Goal: Information Seeking & Learning: Find specific page/section

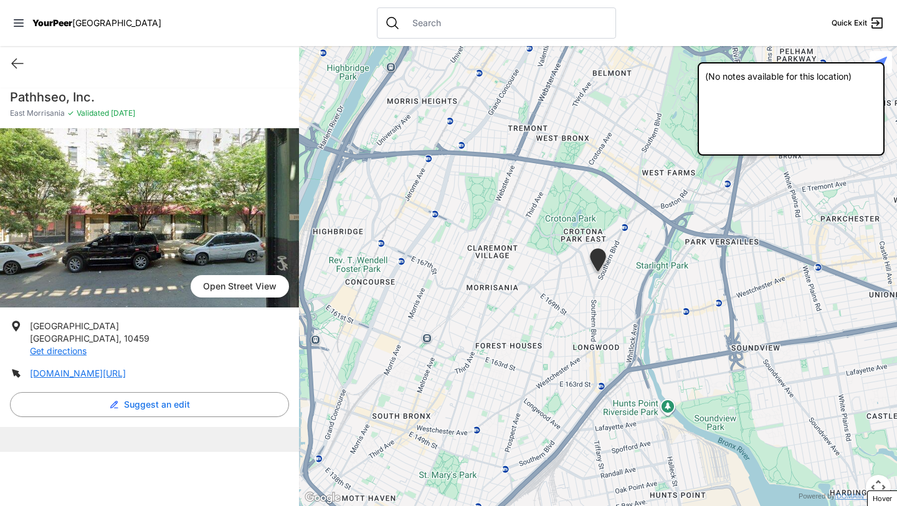
click at [406, 21] on input "text" at bounding box center [506, 23] width 203 height 12
type input "streetwork"
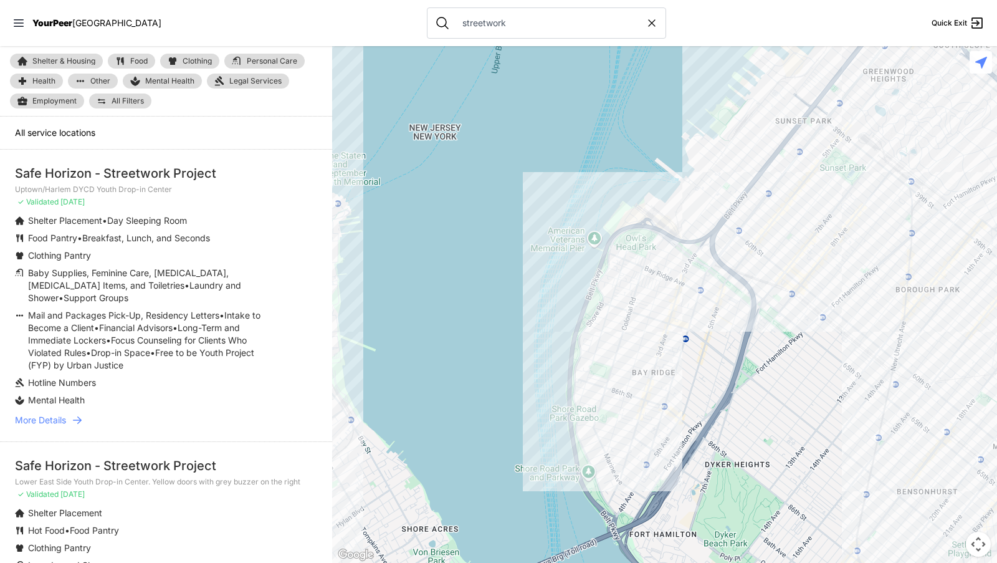
click at [80, 419] on icon at bounding box center [77, 419] width 9 height 7
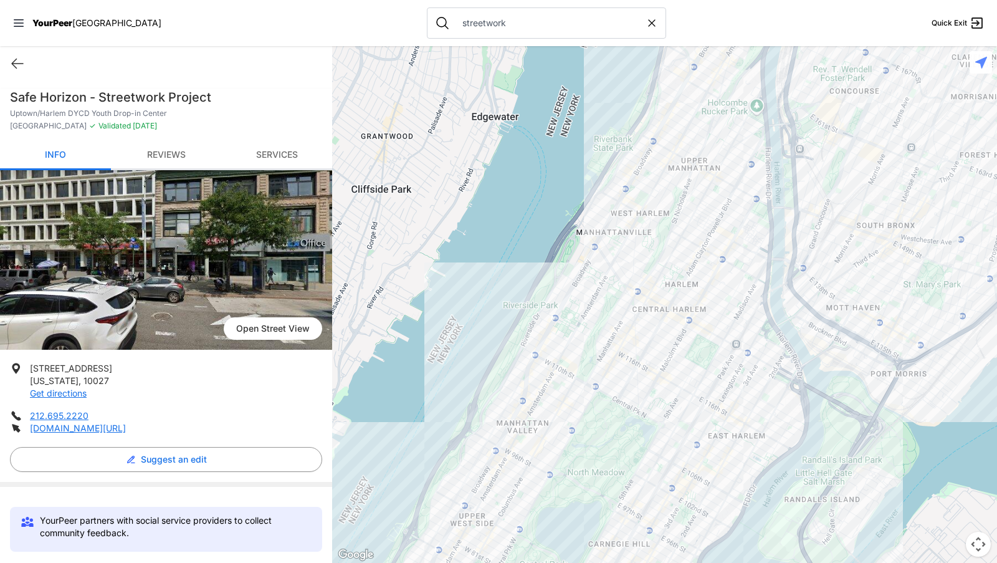
click at [162, 146] on link "Reviews" at bounding box center [166, 155] width 111 height 29
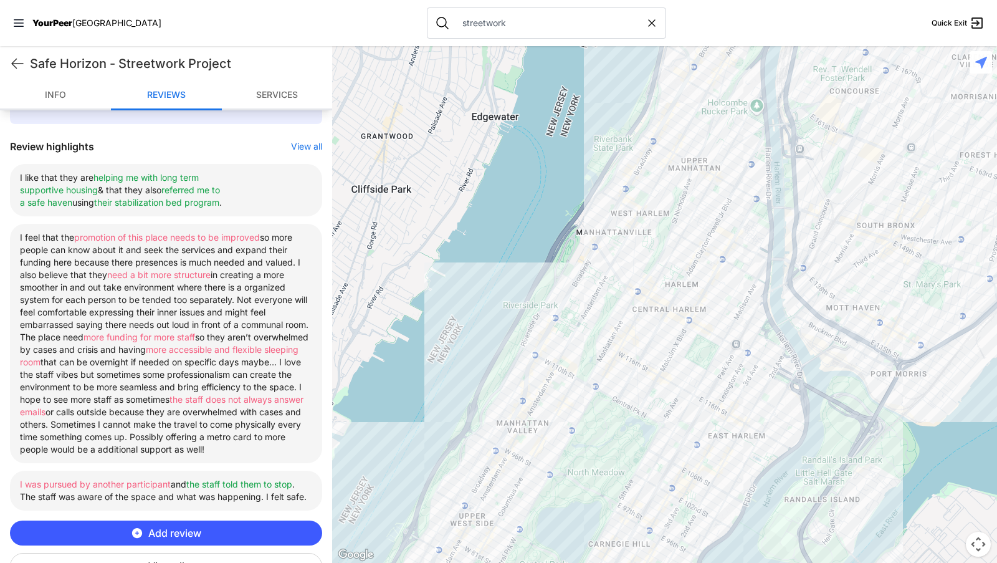
scroll to position [435, 0]
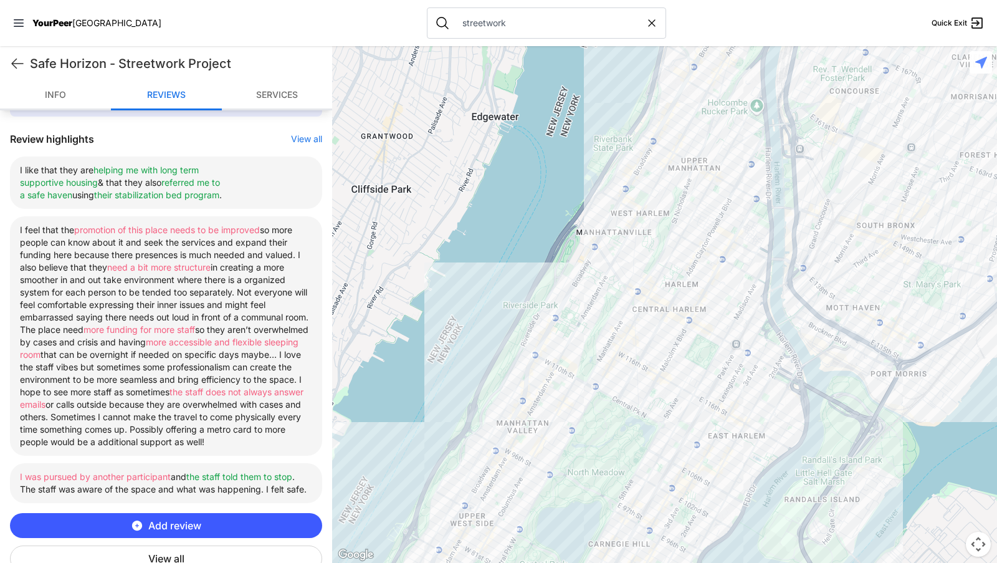
click at [306, 479] on li "I was pursued by another participant and the staff told them to stop . The staf…" at bounding box center [166, 483] width 312 height 40
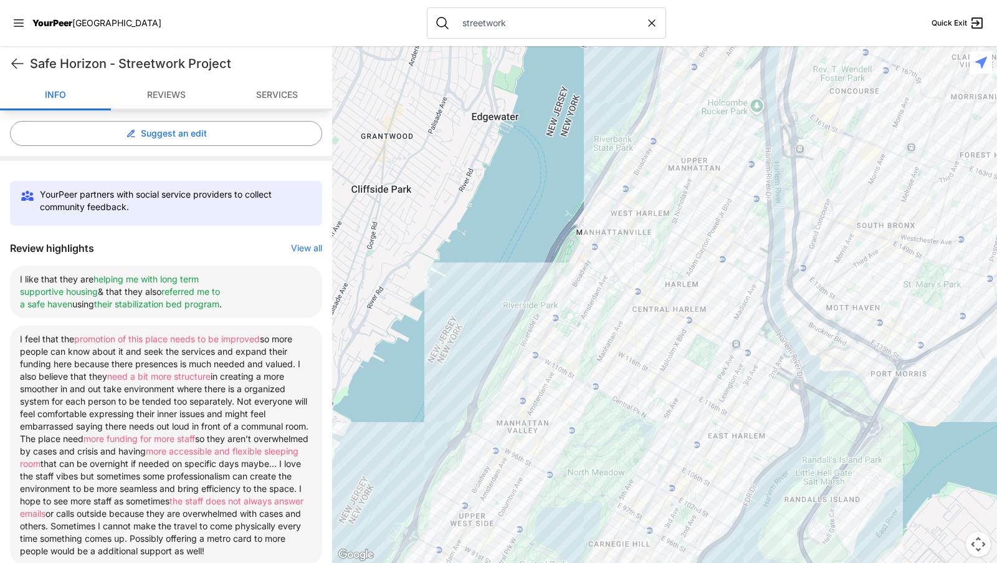
scroll to position [320, 0]
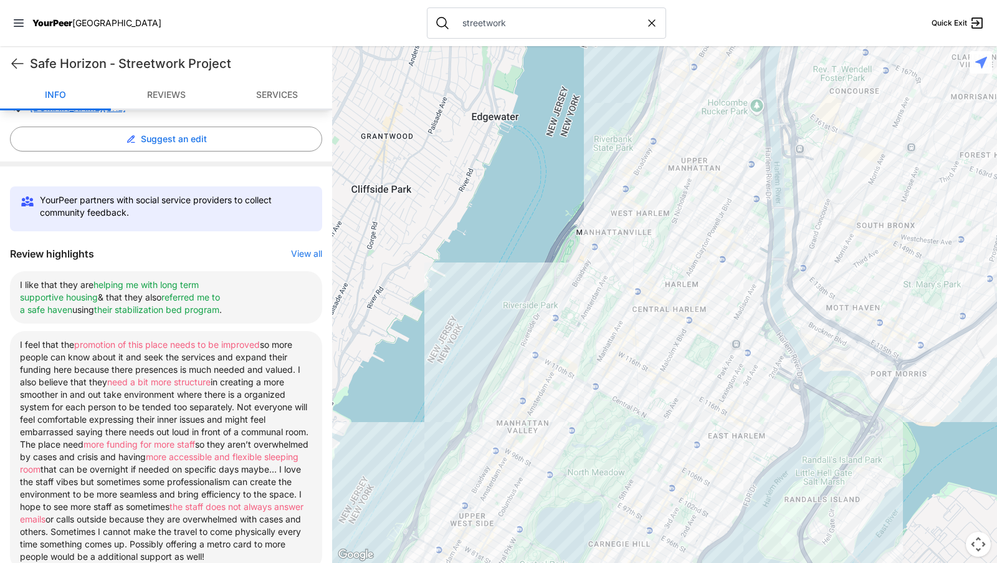
click at [458, 22] on input "streetwork" at bounding box center [550, 23] width 191 height 12
type input "r"
type input "s"
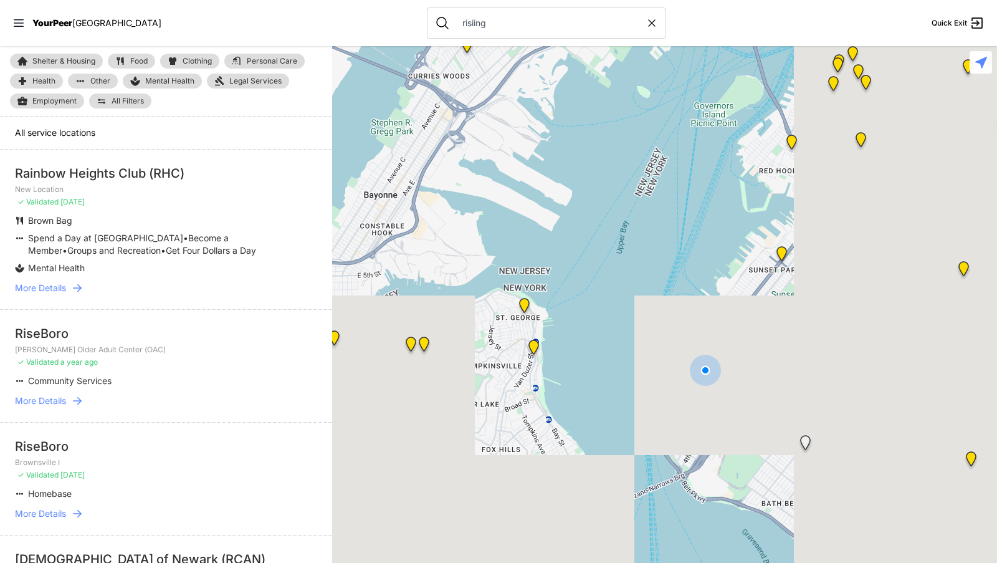
click at [455, 26] on input "risiing" at bounding box center [550, 23] width 191 height 12
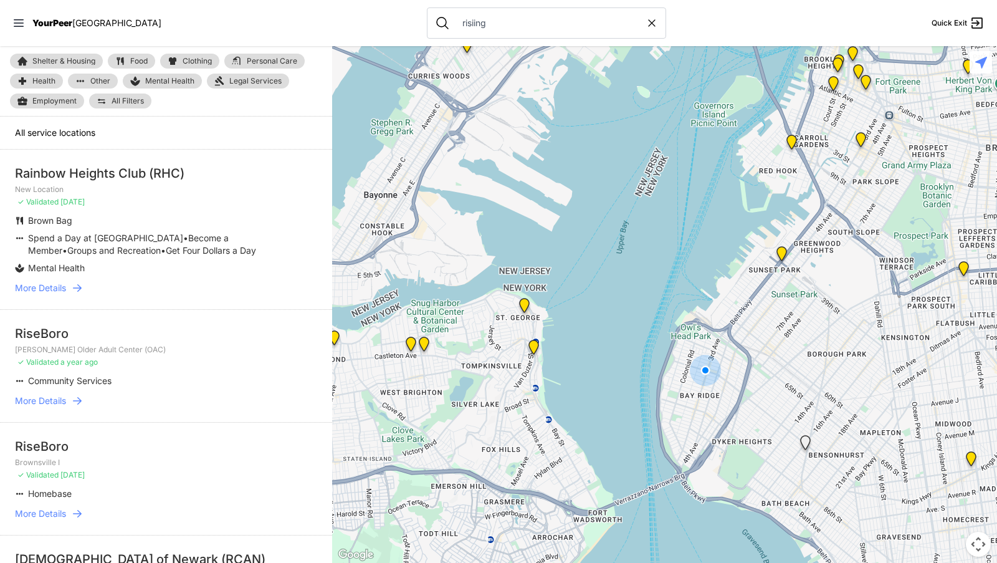
click at [455, 20] on input "risiing" at bounding box center [550, 23] width 191 height 12
type input "rising"
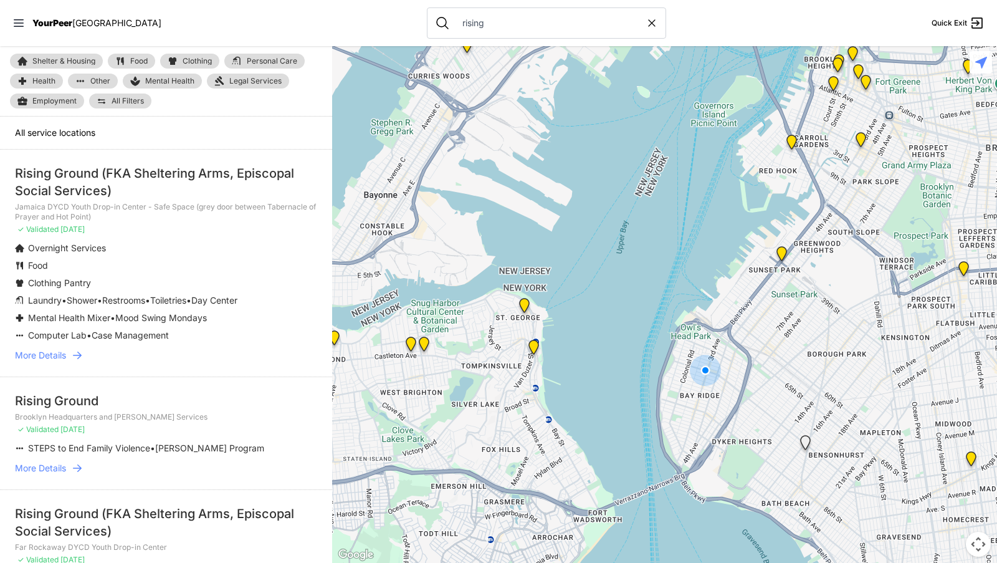
click at [80, 351] on icon at bounding box center [77, 355] width 12 height 12
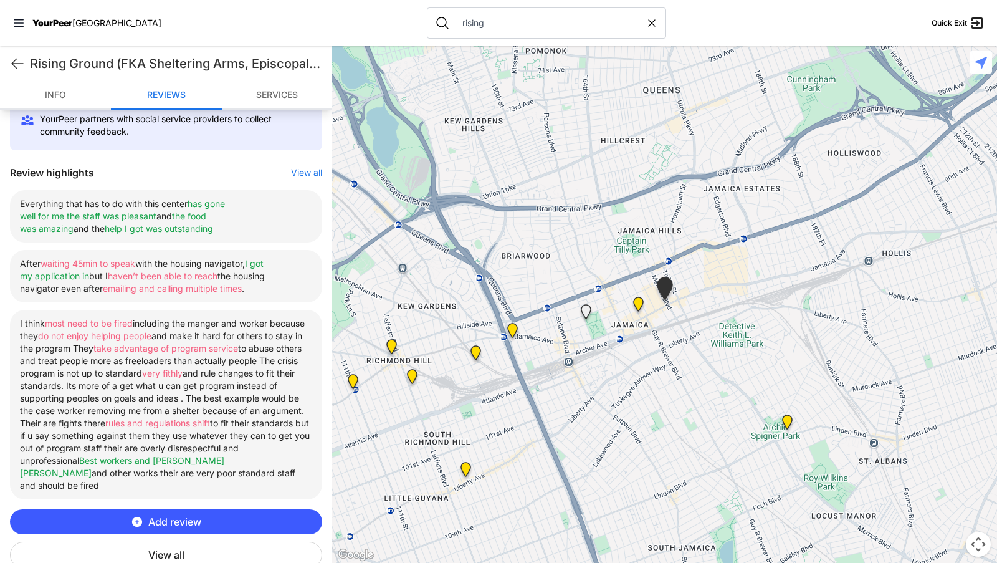
scroll to position [431, 0]
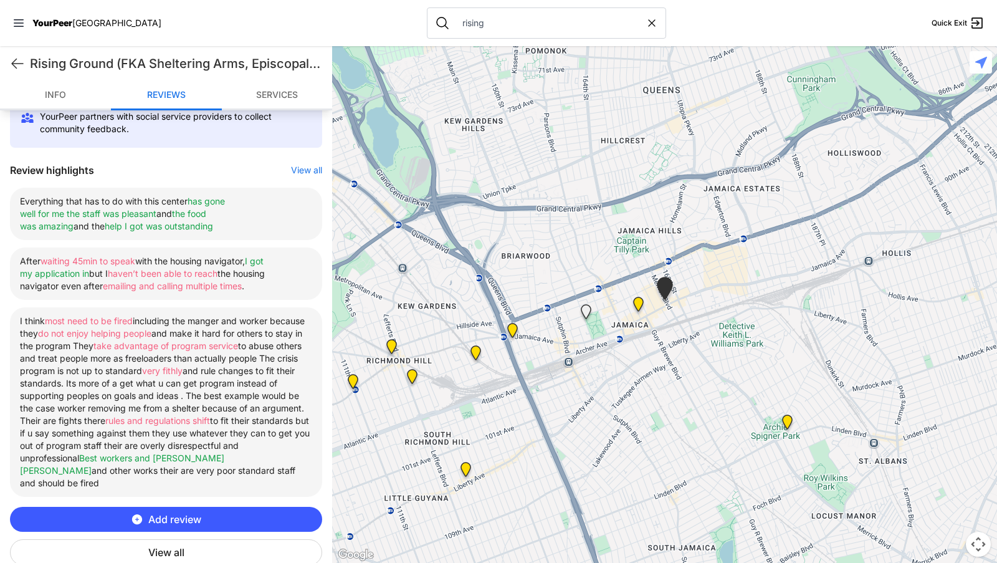
click at [178, 548] on button "View all" at bounding box center [166, 552] width 312 height 26
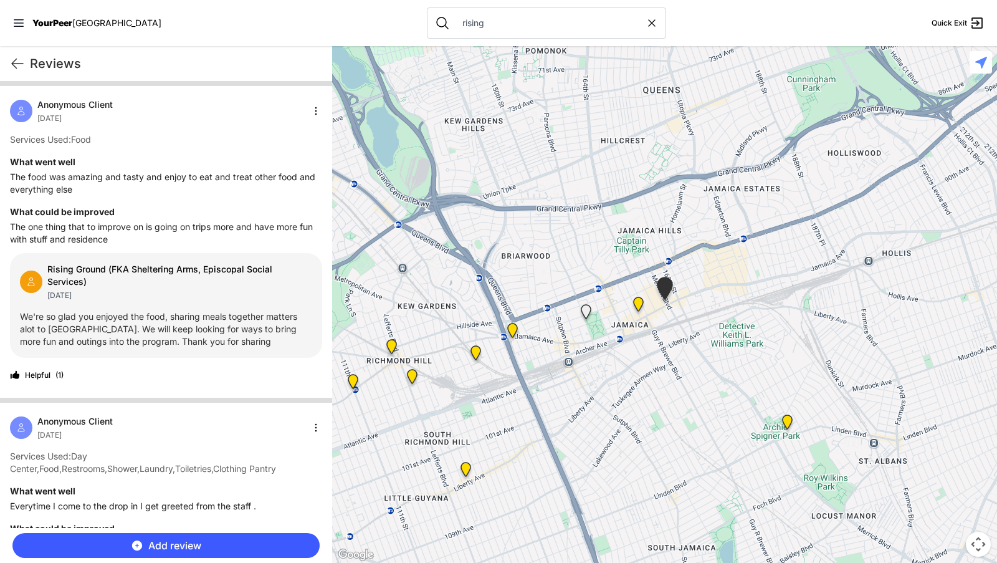
click at [14, 54] on div "Reviews Quick Exit" at bounding box center [166, 63] width 332 height 35
click at [14, 59] on icon at bounding box center [17, 63] width 15 height 15
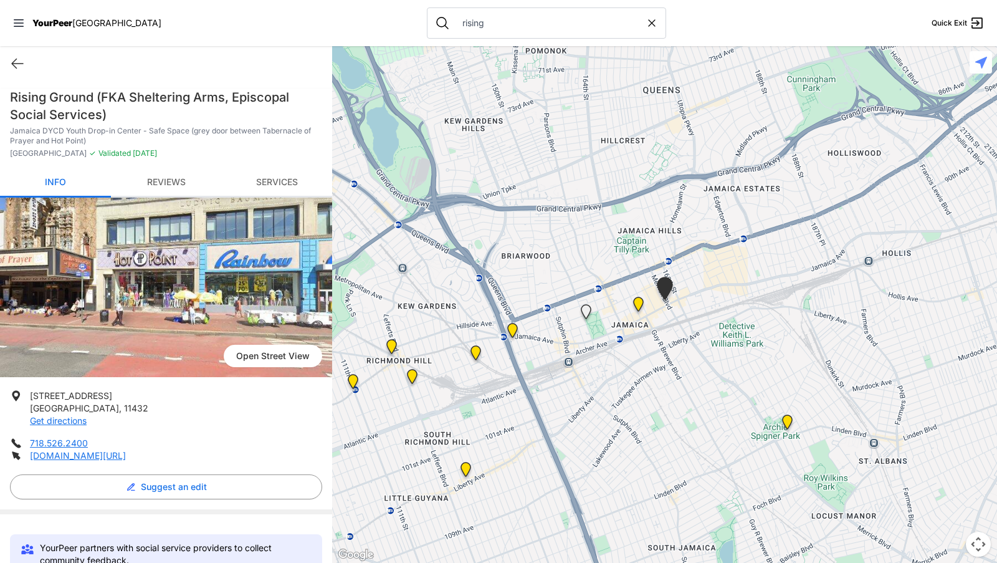
click at [146, 166] on div "Rising Ground (FKA Sheltering Arms, Episcopal Social Services) Jamaica DYCD You…" at bounding box center [166, 128] width 332 height 80
click at [161, 184] on link "Reviews" at bounding box center [166, 182] width 111 height 29
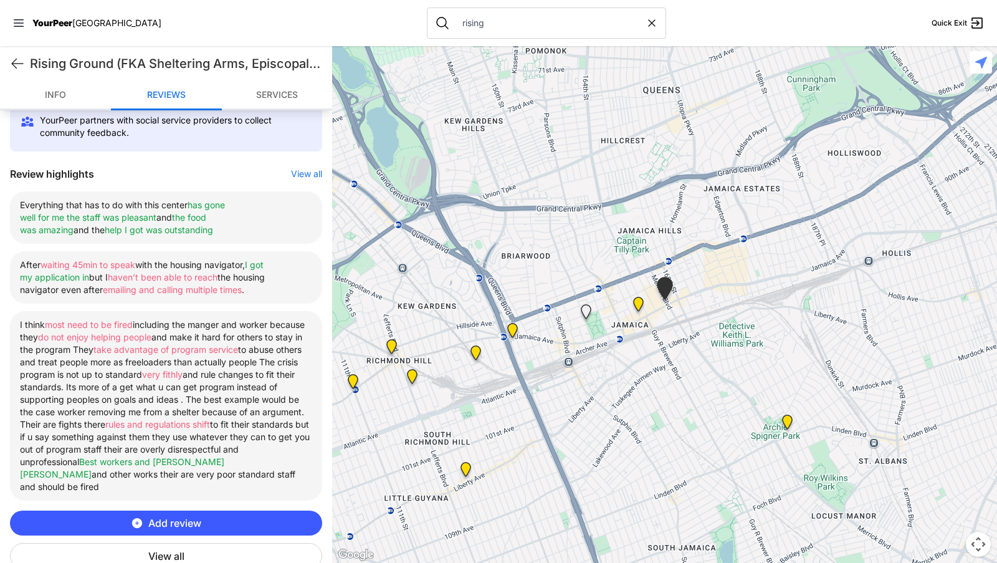
scroll to position [462, 0]
